Goal: Information Seeking & Learning: Learn about a topic

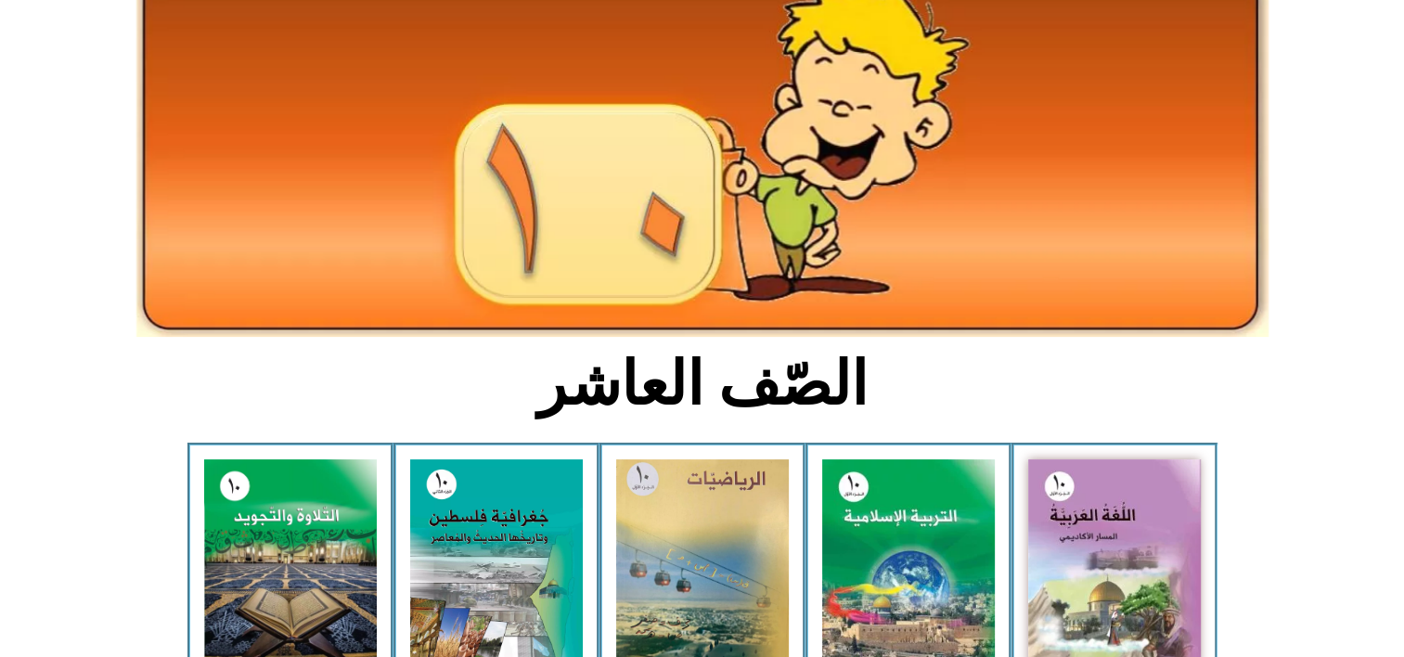
scroll to position [223, 0]
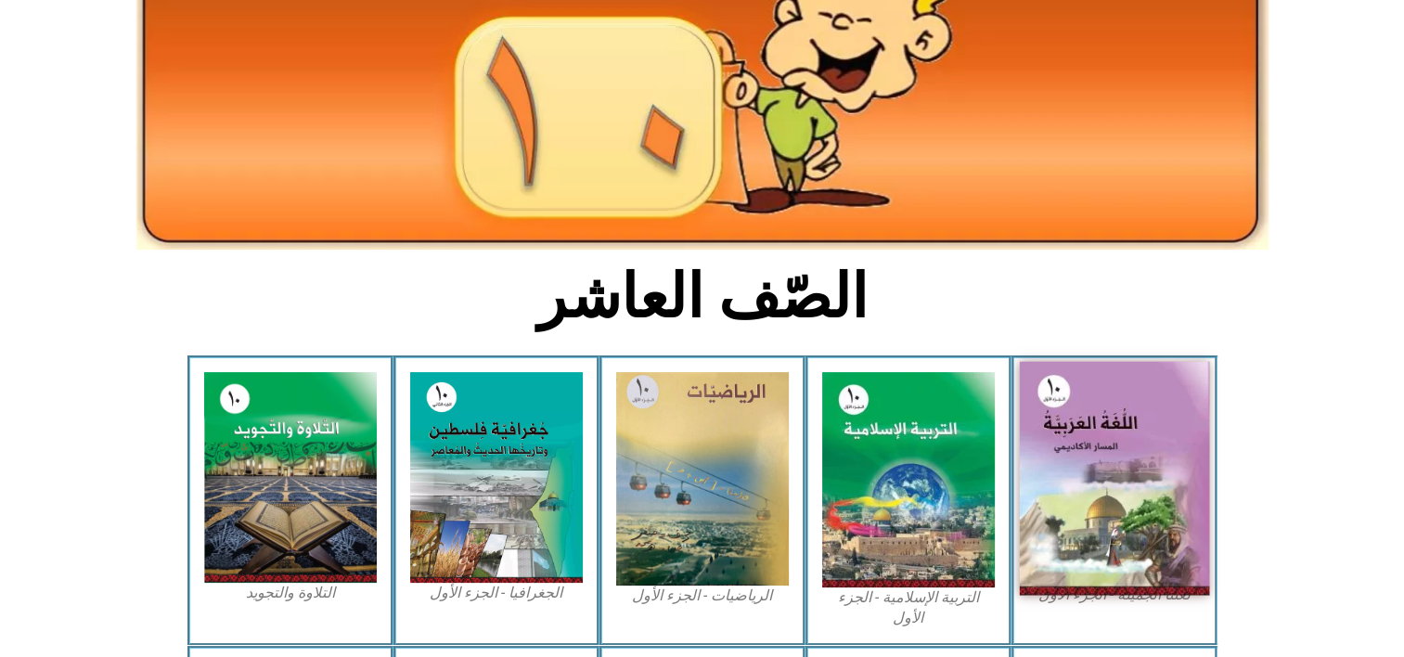
click at [1091, 498] on img at bounding box center [1114, 479] width 190 height 234
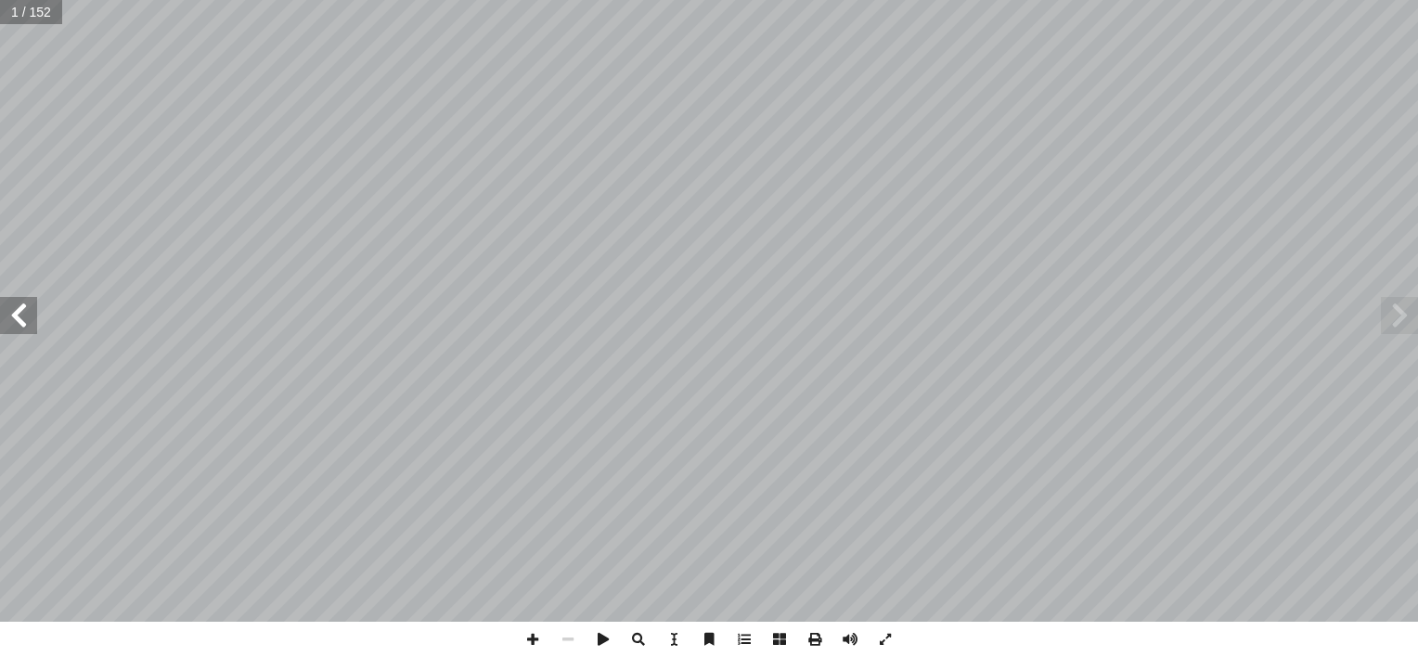
click at [14, 332] on span at bounding box center [18, 315] width 37 height 37
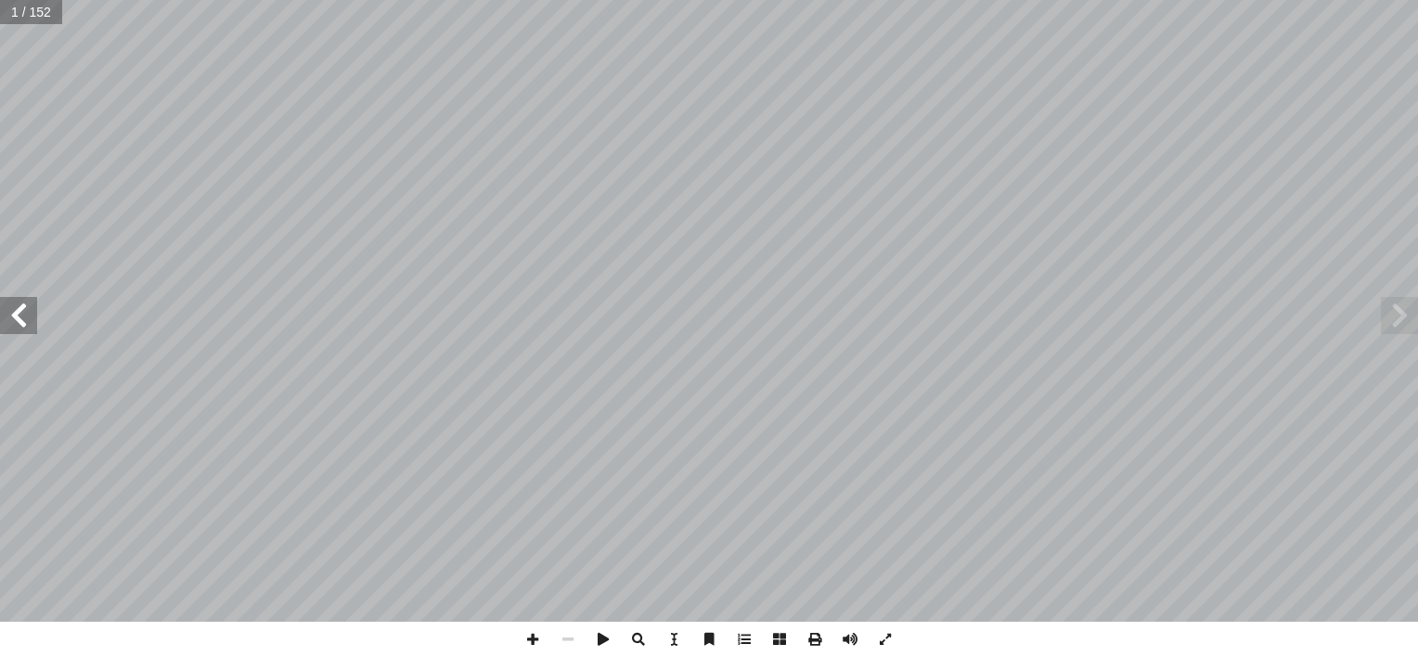
click at [14, 332] on span at bounding box center [18, 315] width 37 height 37
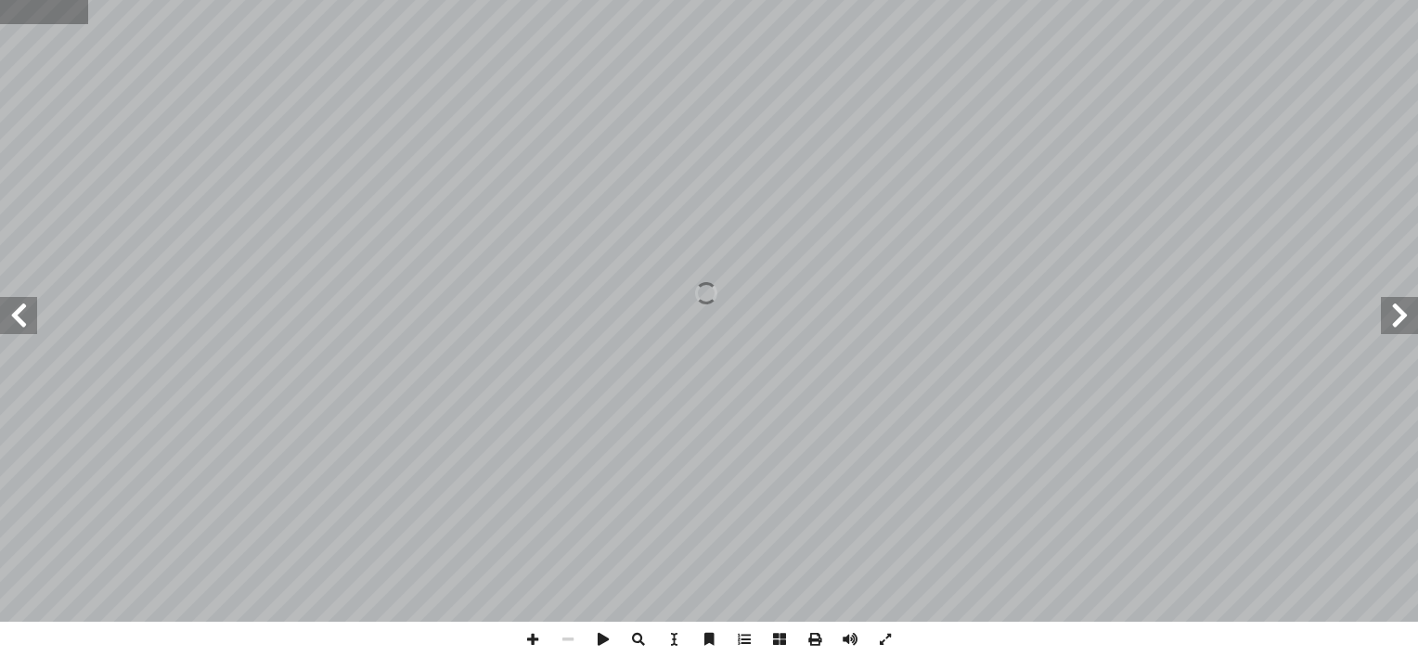
click at [42, 17] on input "text" at bounding box center [43, 12] width 87 height 24
click at [0, 169] on html "الصفحة الرئيسية الصف الأول الصف الثاني الصف الثالث الصف الرابع الصف الخامس الصف…" at bounding box center [709, 84] width 1418 height 169
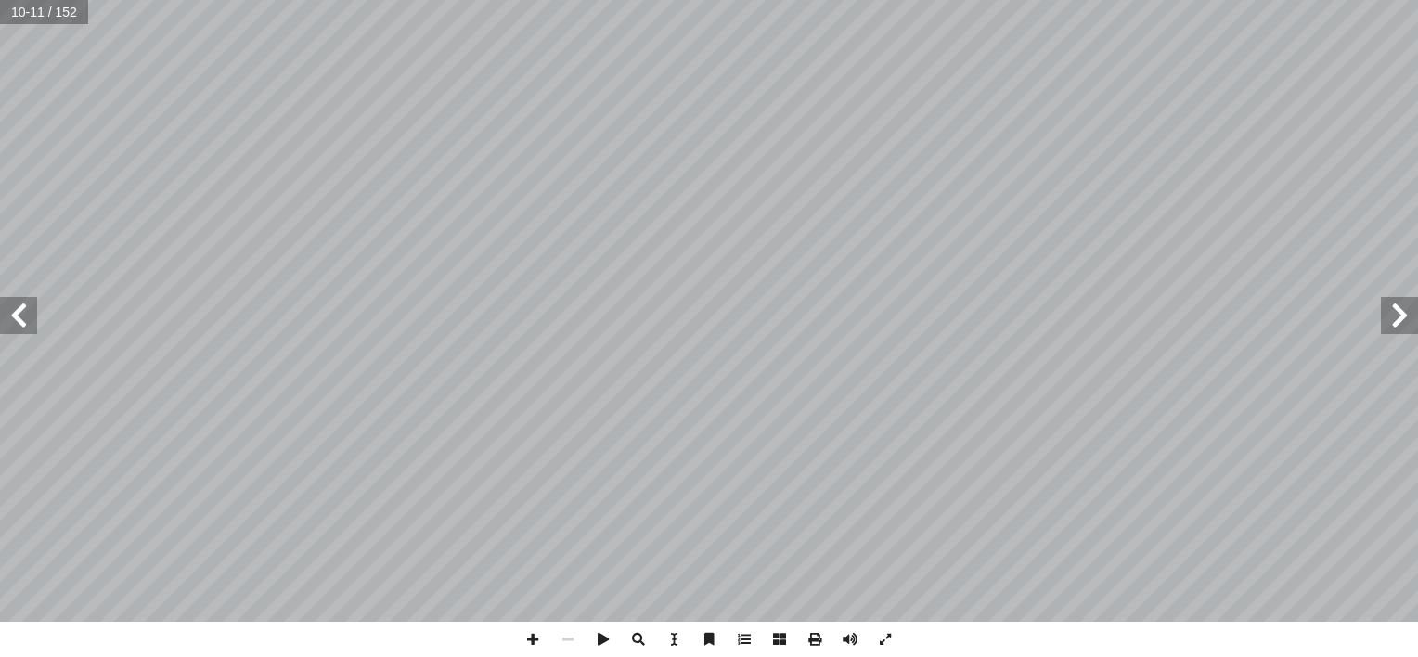
click at [19, 316] on span at bounding box center [18, 315] width 37 height 37
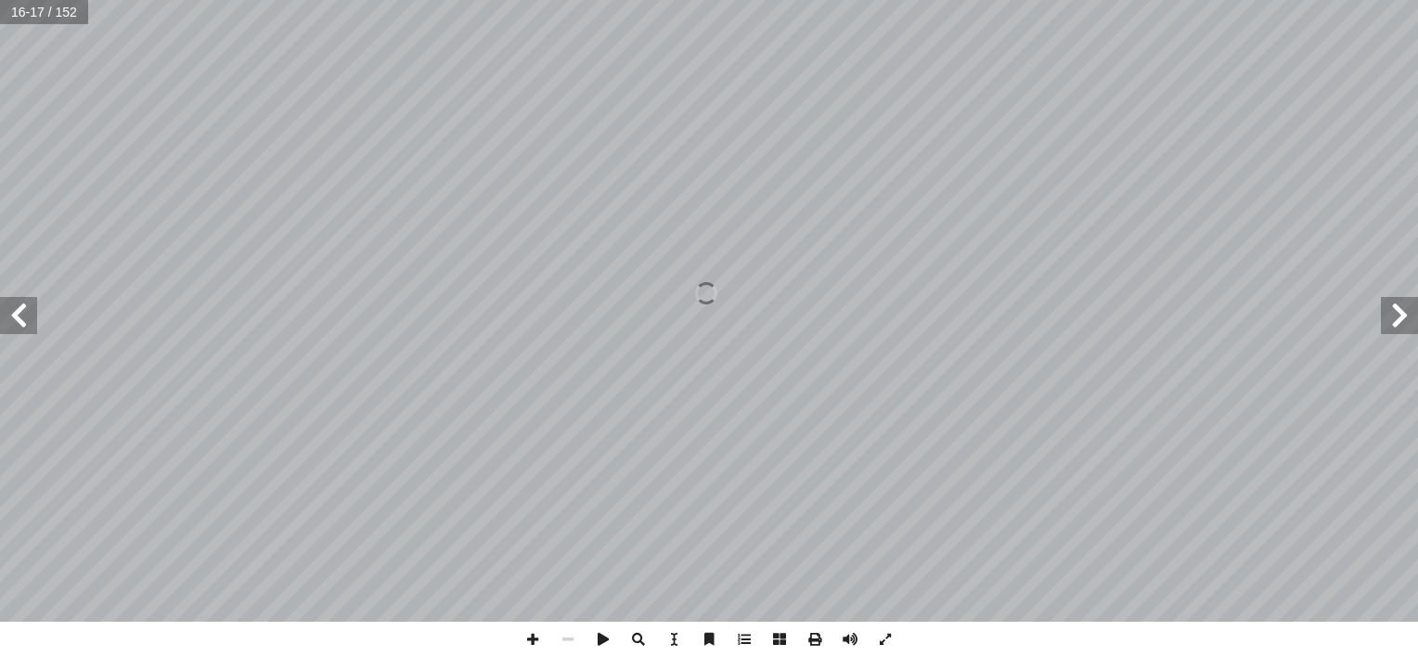
click at [19, 316] on span at bounding box center [18, 315] width 37 height 37
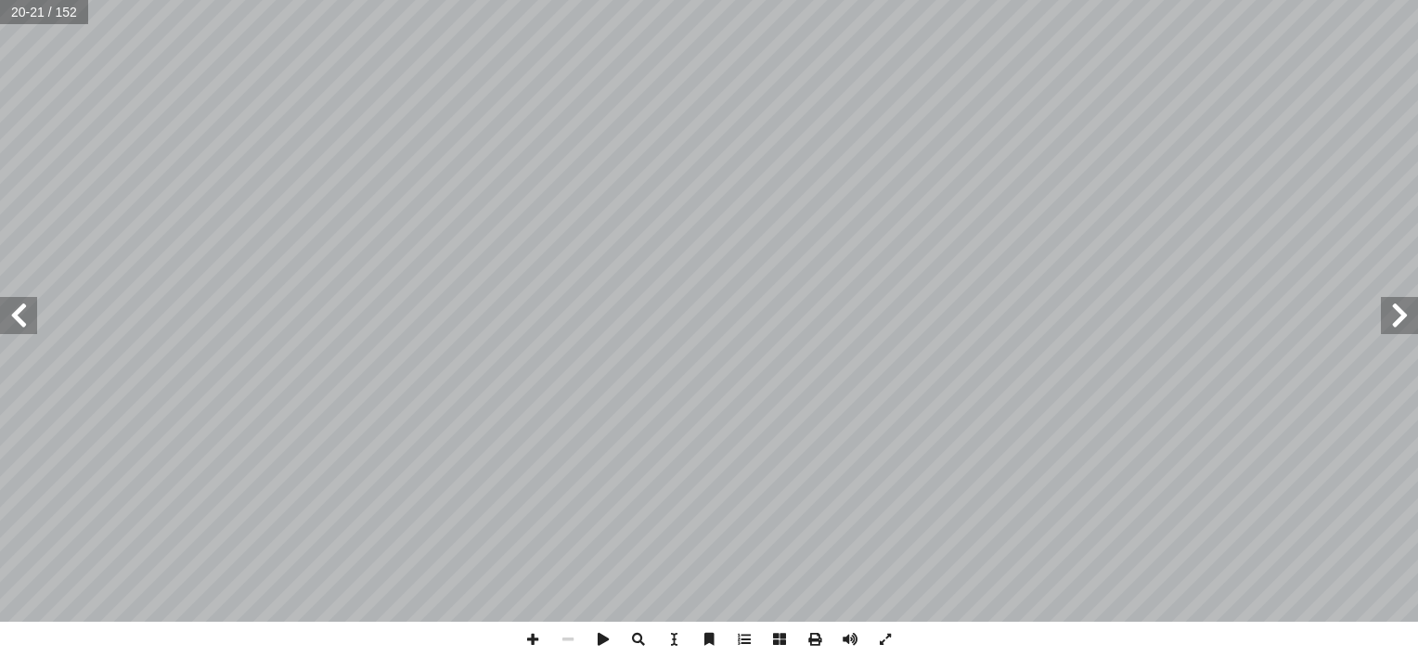
click at [15, 312] on span at bounding box center [18, 315] width 37 height 37
